Goal: Browse casually: Explore the website without a specific task or goal

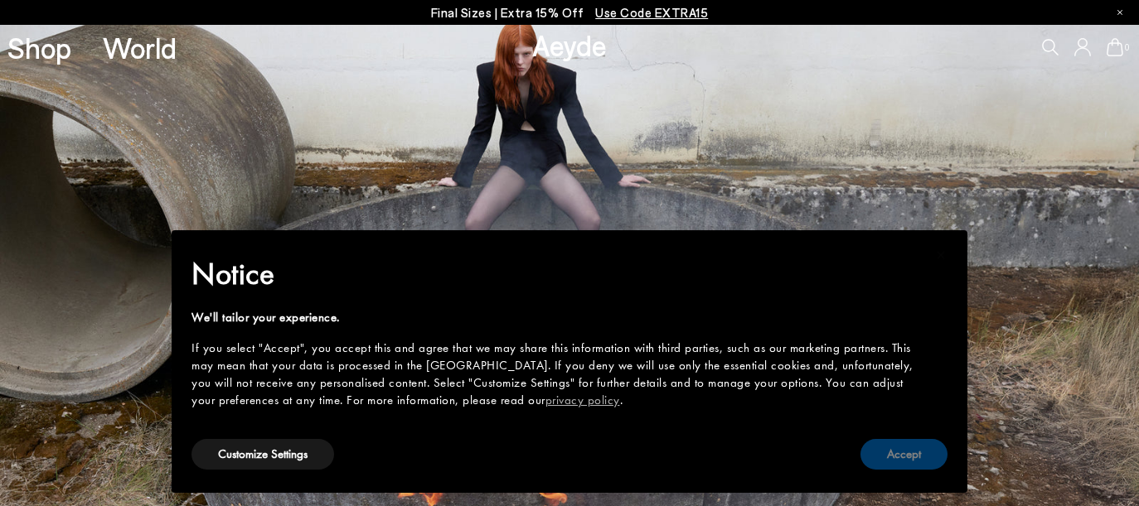
click at [887, 447] on button "Accept" at bounding box center [903, 454] width 87 height 31
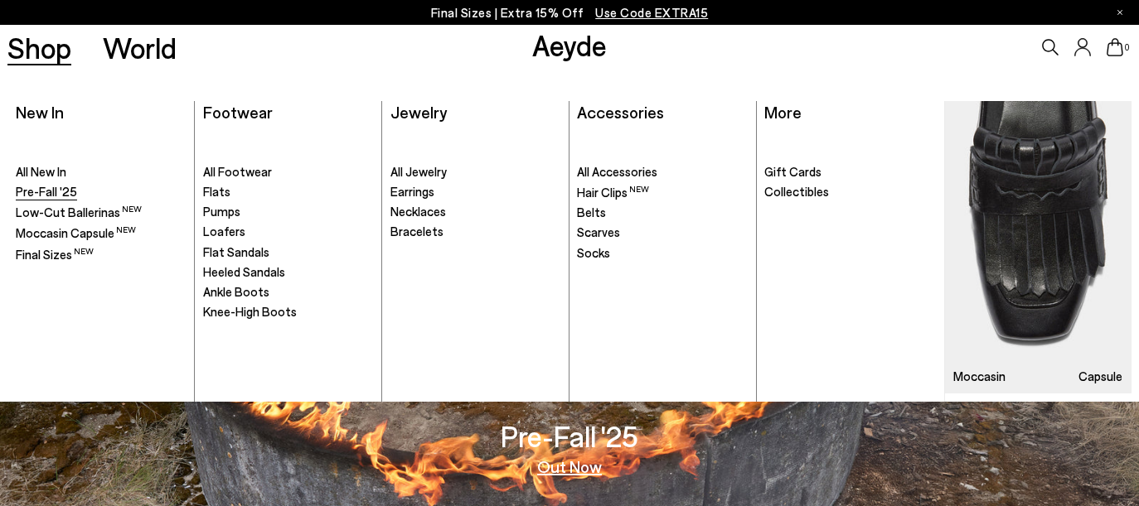
click at [51, 186] on span "Pre-Fall '25" at bounding box center [46, 191] width 61 height 15
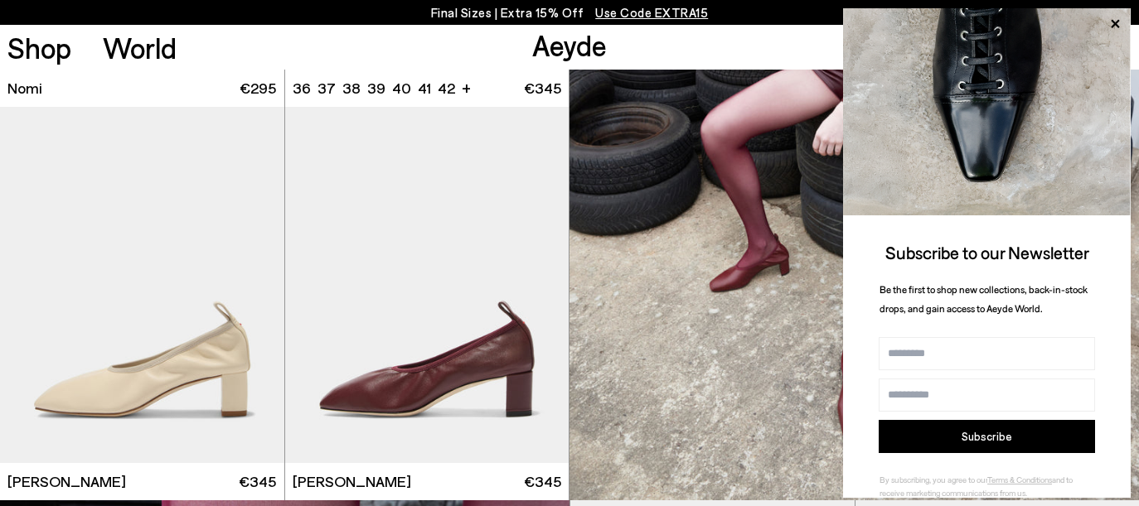
scroll to position [5444, 0]
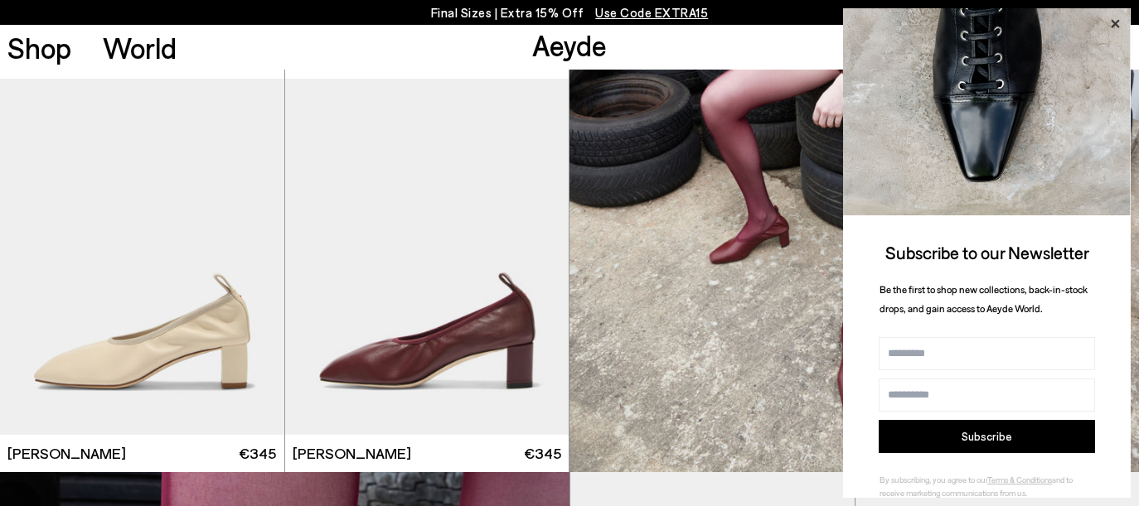
click at [1116, 21] on icon at bounding box center [1115, 24] width 22 height 22
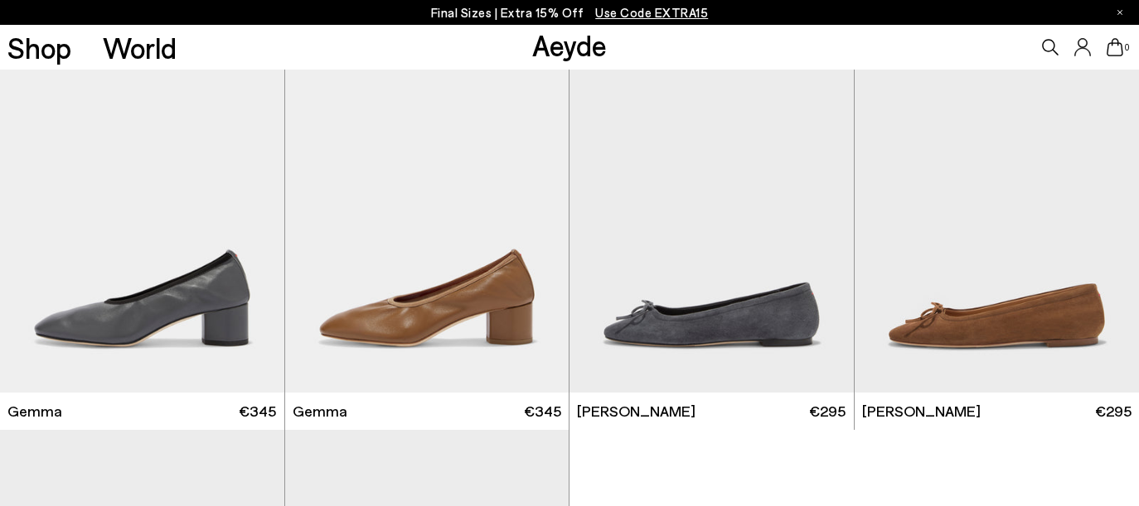
scroll to position [9873, 0]
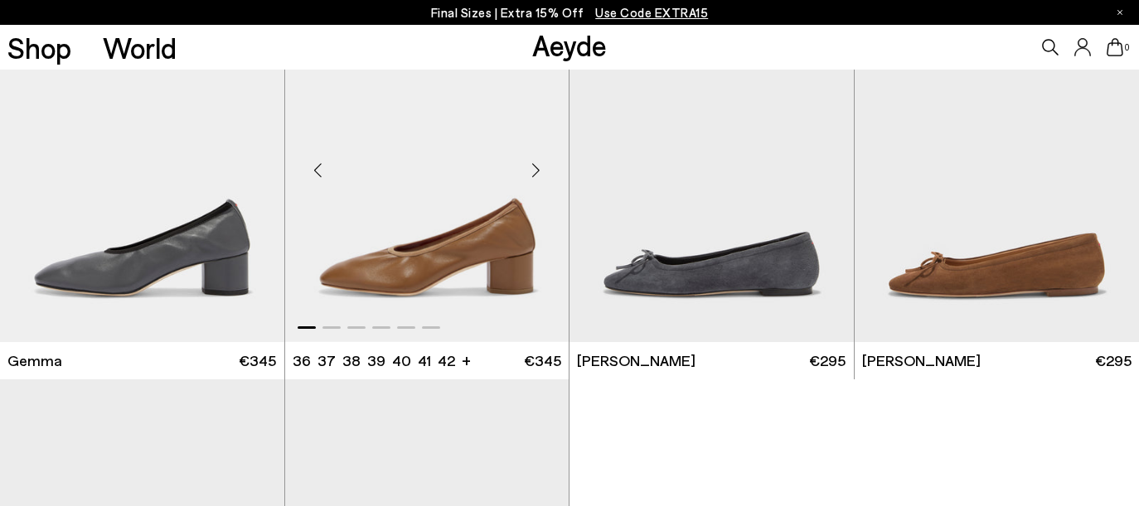
click at [540, 170] on div "Next slide" at bounding box center [535, 171] width 50 height 50
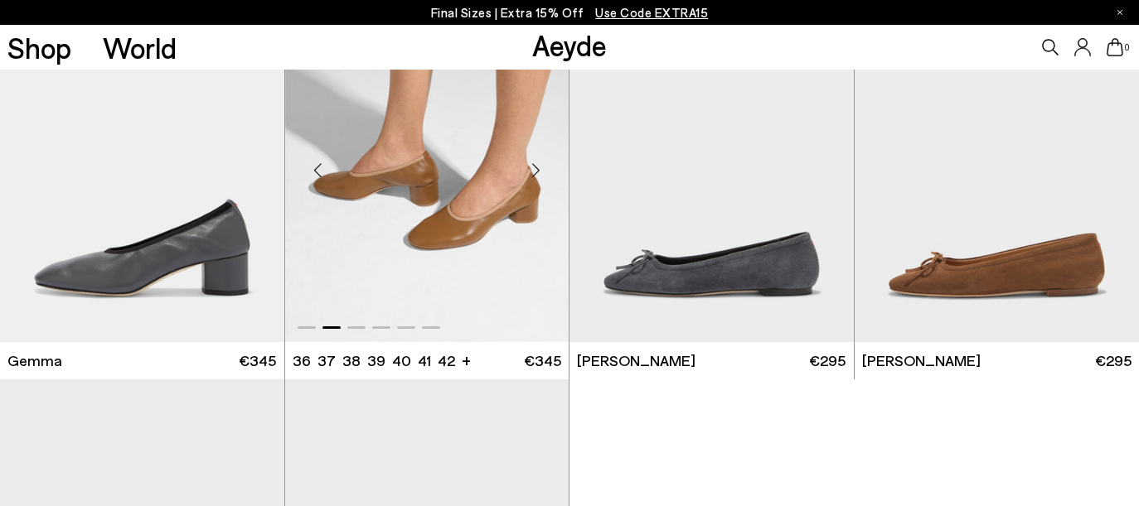
click at [540, 170] on div "Next slide" at bounding box center [535, 171] width 50 height 50
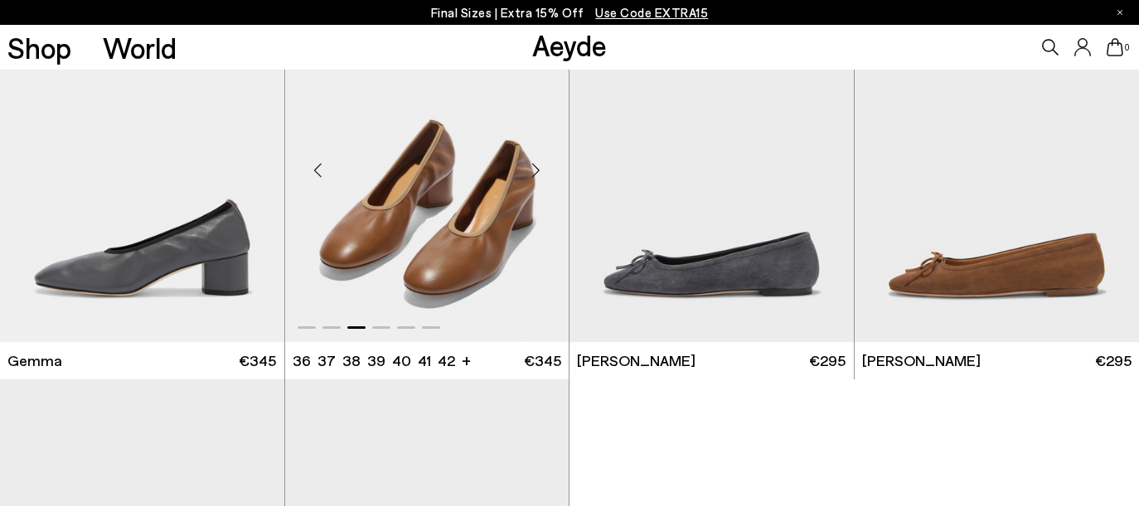
click at [540, 170] on div "Next slide" at bounding box center [535, 171] width 50 height 50
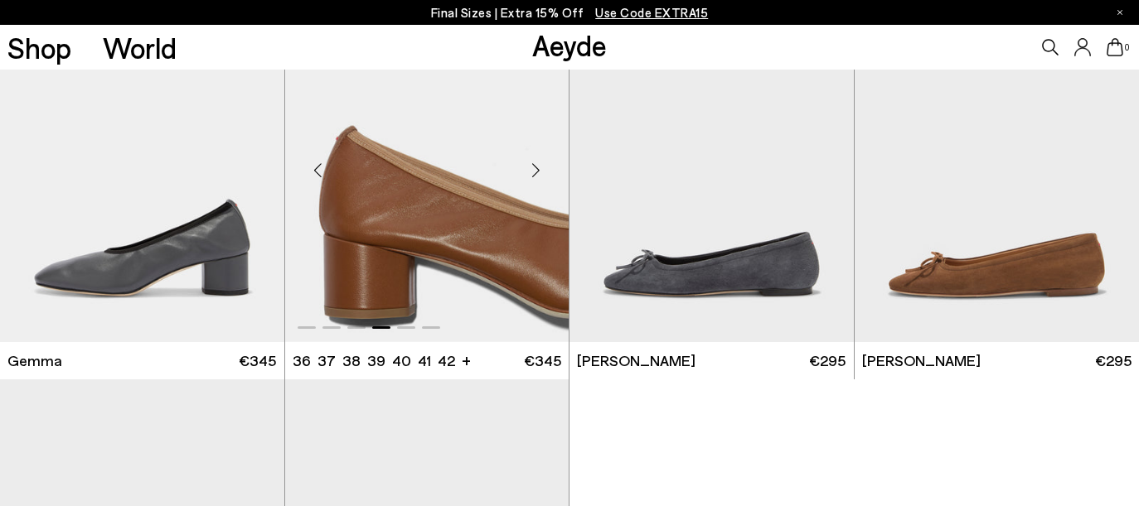
click at [540, 170] on div "Next slide" at bounding box center [535, 171] width 50 height 50
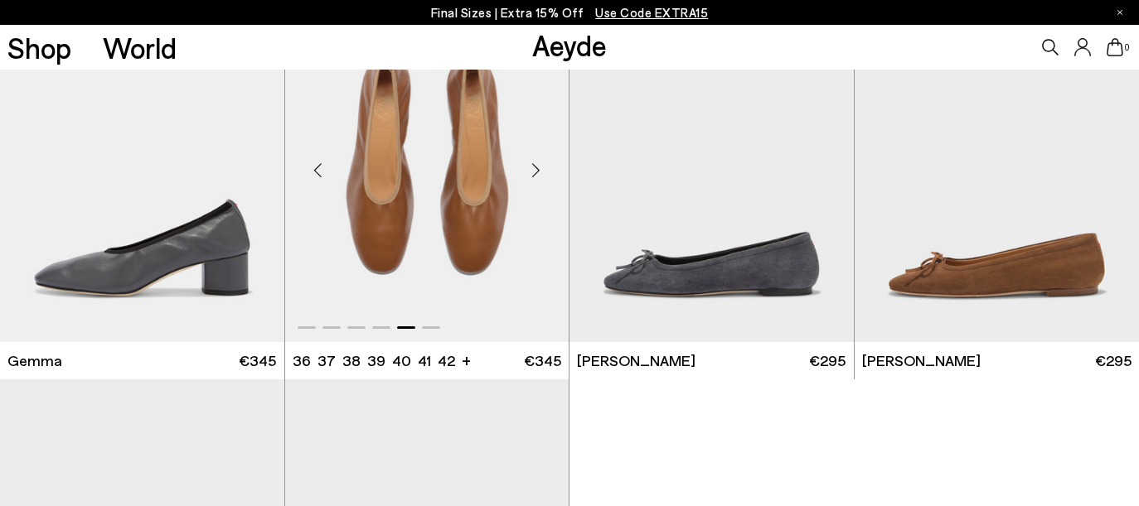
click at [540, 170] on div "Next slide" at bounding box center [535, 171] width 50 height 50
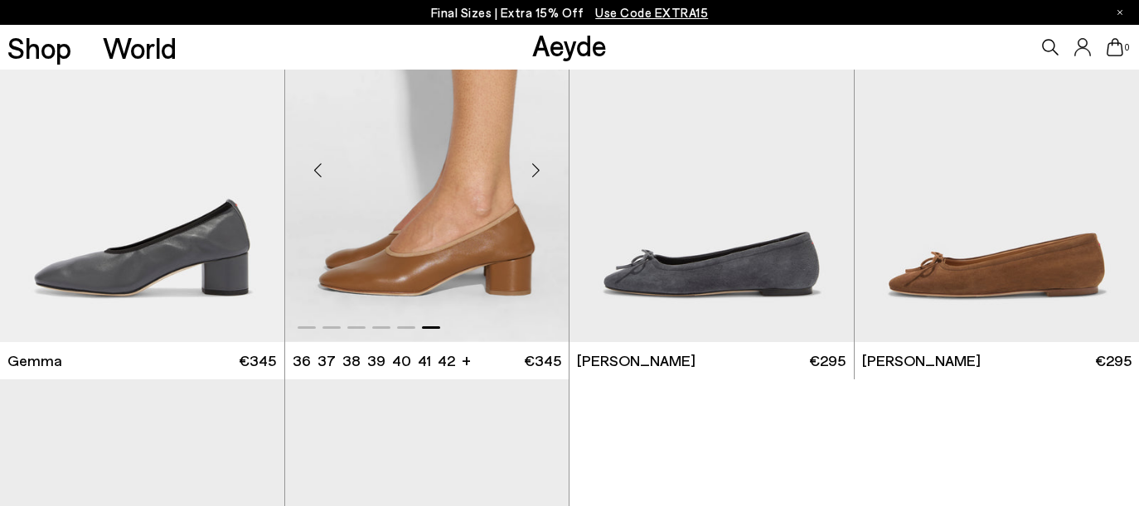
click at [540, 170] on div "Next slide" at bounding box center [535, 171] width 50 height 50
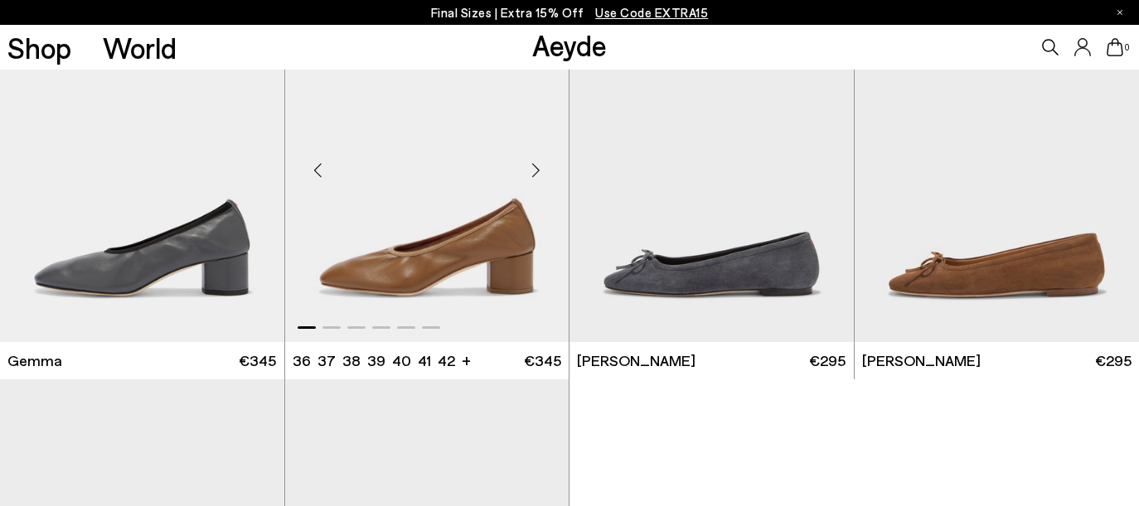
click at [540, 170] on div "Next slide" at bounding box center [535, 171] width 50 height 50
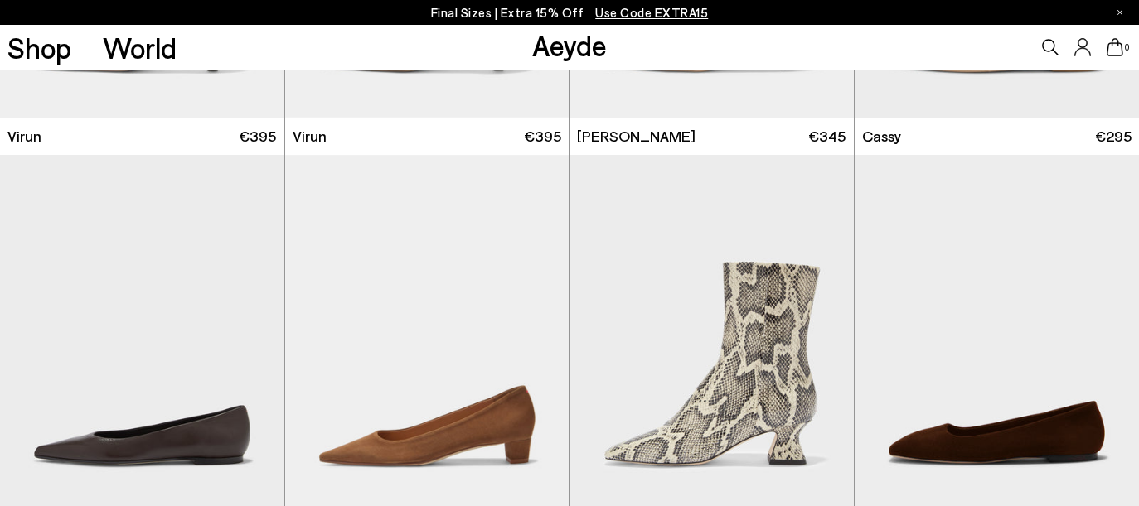
scroll to position [8835, 0]
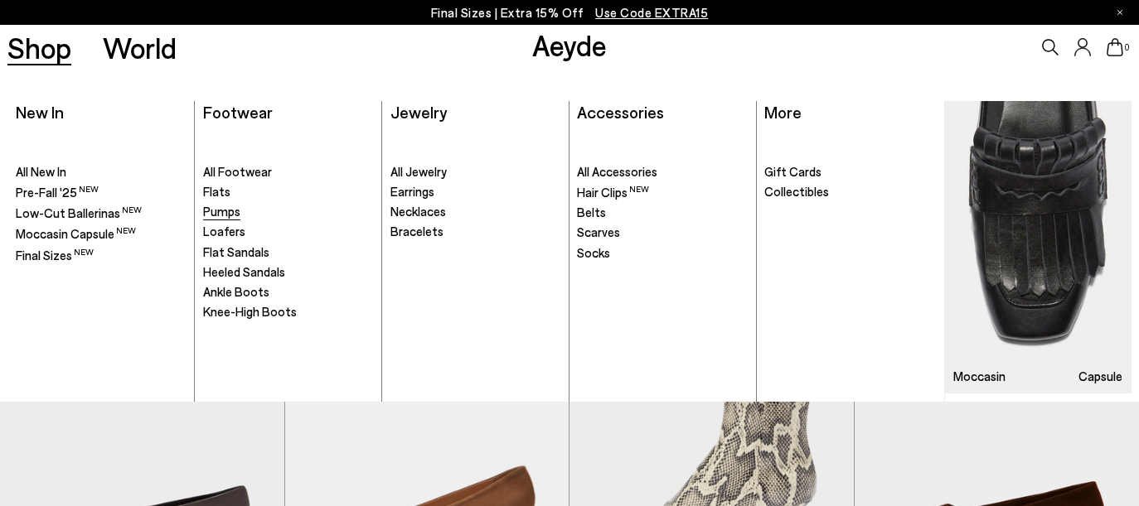
click at [230, 215] on span "Pumps" at bounding box center [221, 211] width 37 height 15
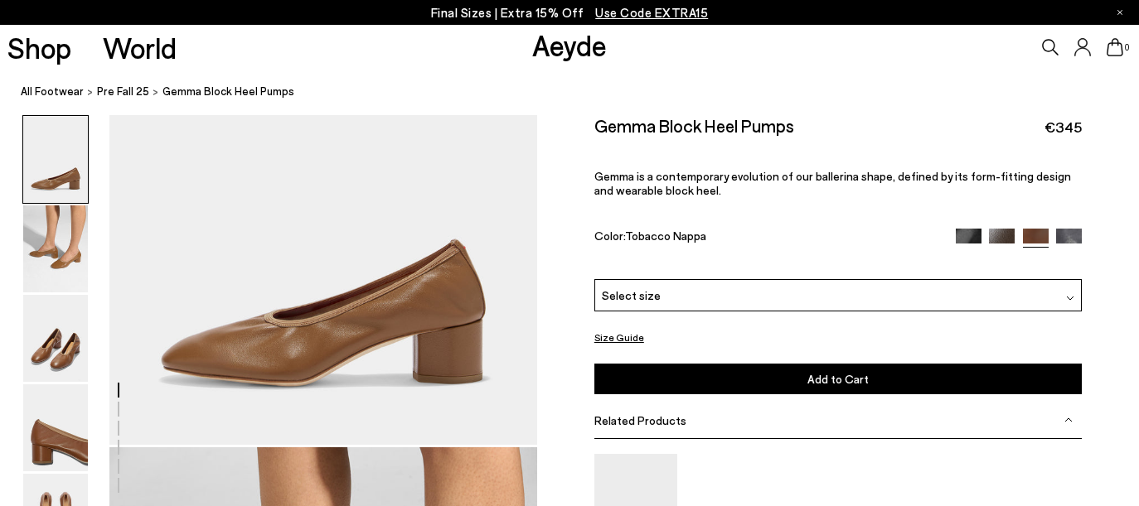
scroll to position [44, 0]
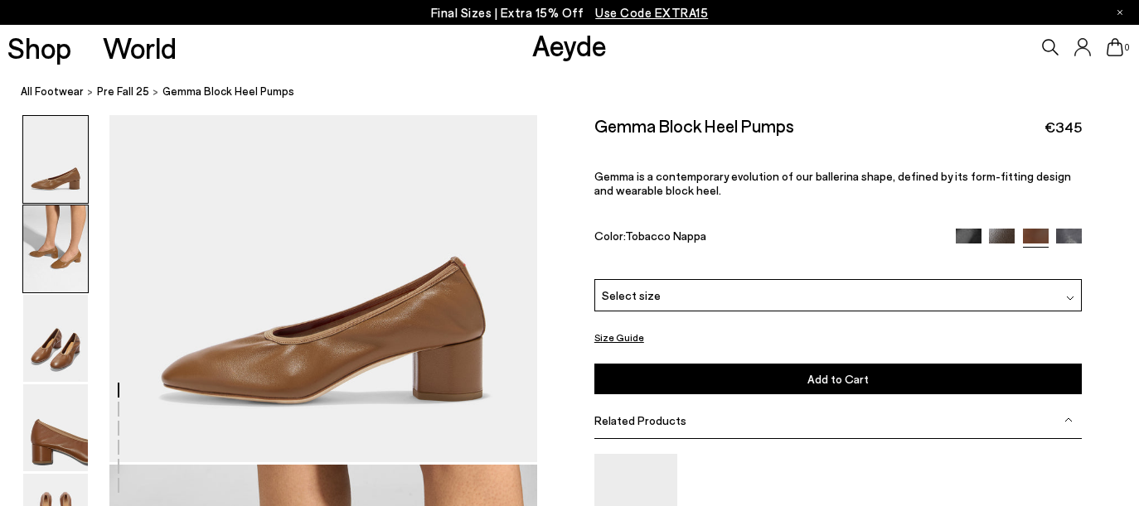
click at [43, 263] on img at bounding box center [55, 248] width 65 height 87
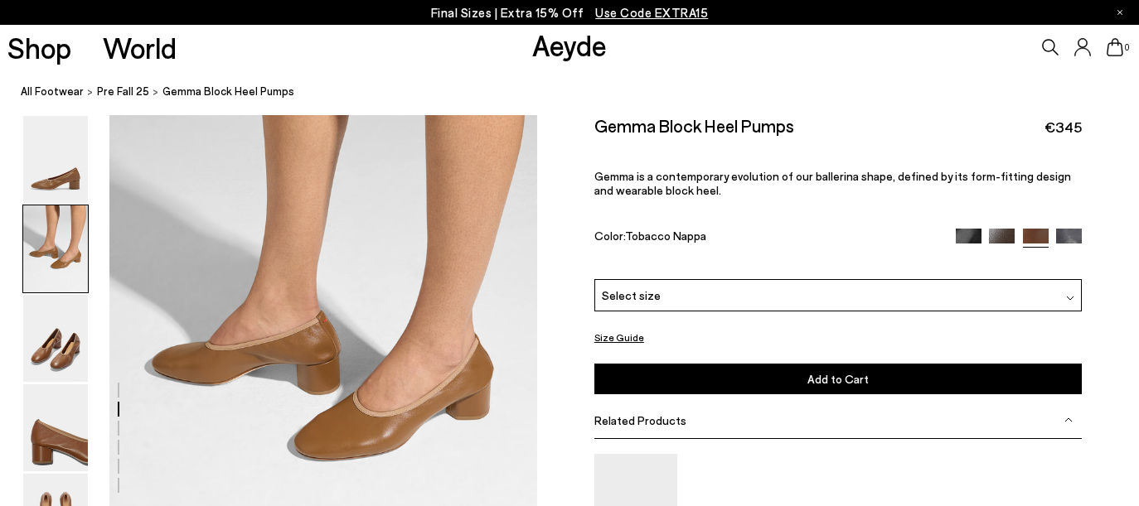
scroll to position [471, 0]
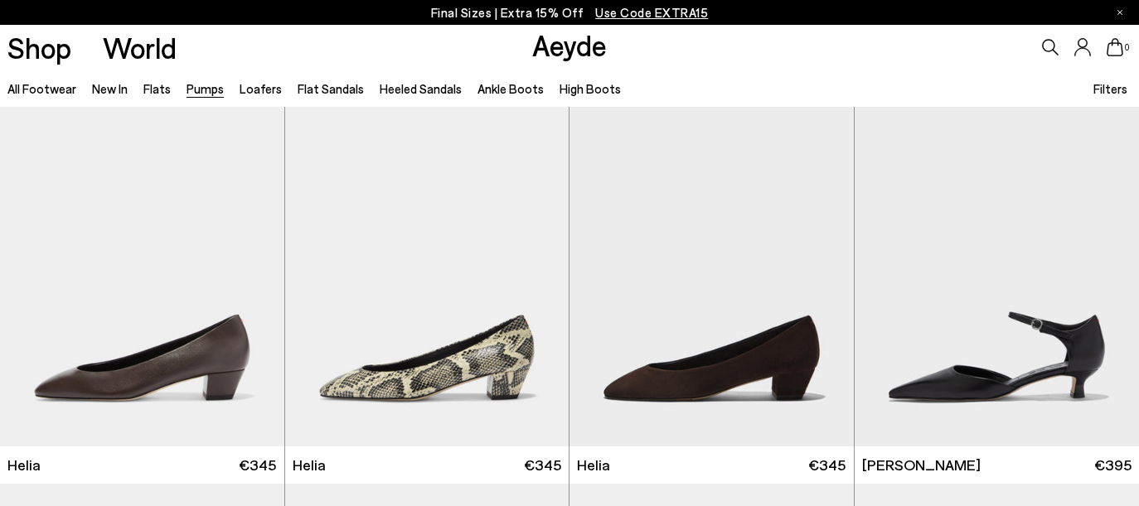
scroll to position [878, 0]
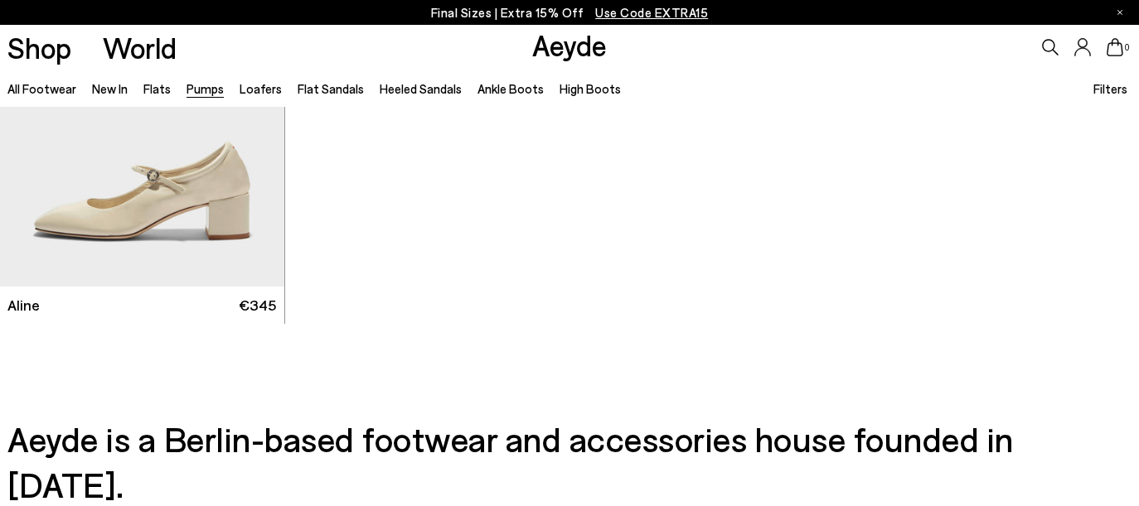
scroll to position [6892, 0]
